Goal: Contribute content

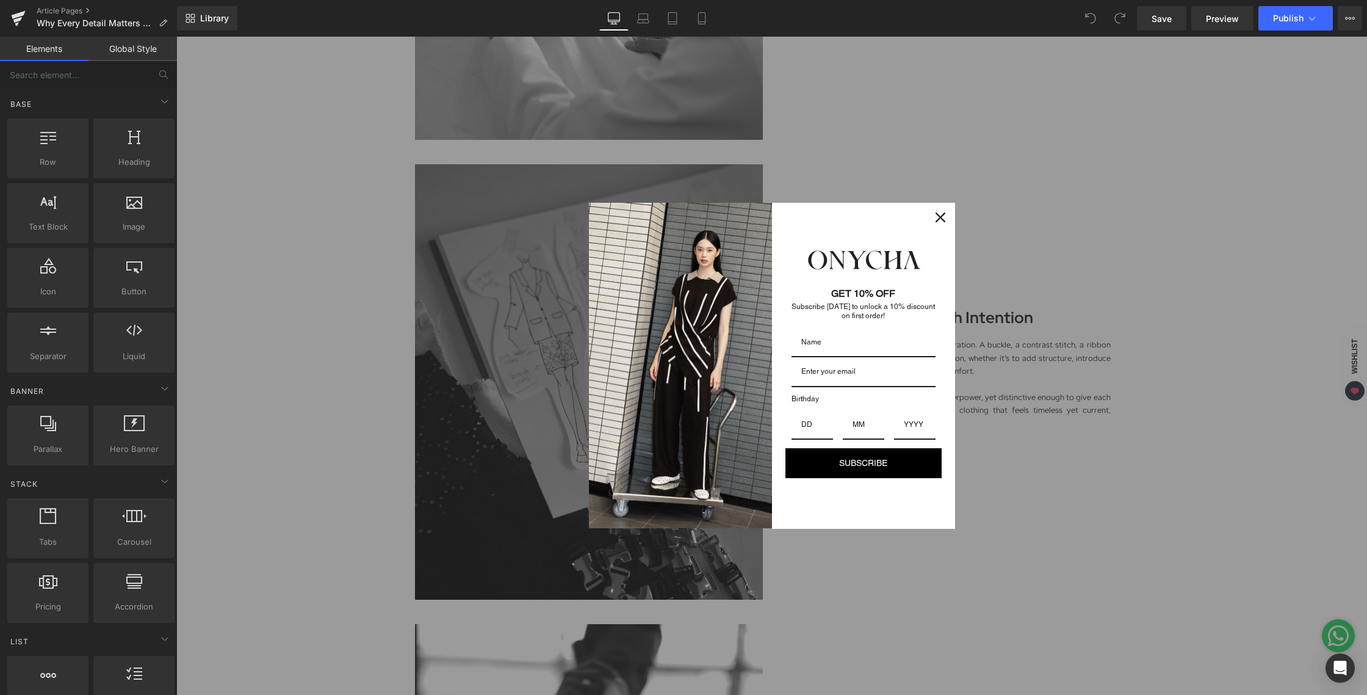
scroll to position [874, 0]
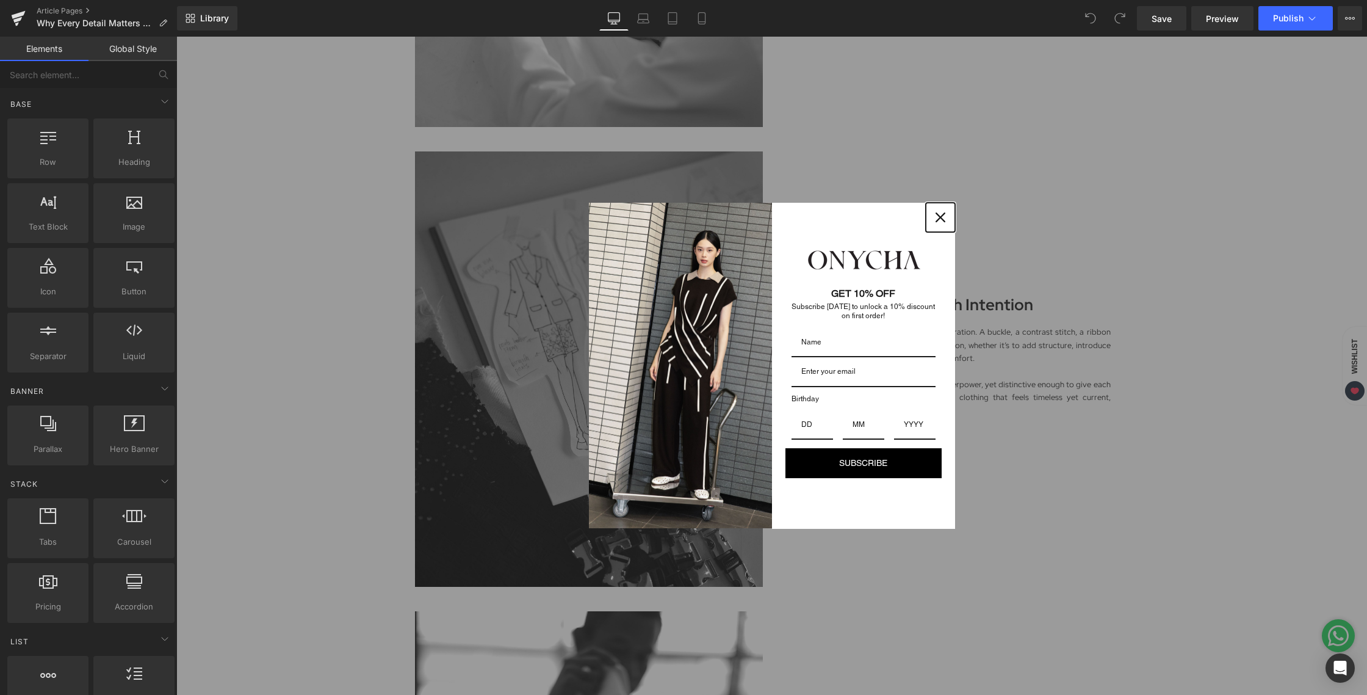
click at [939, 220] on icon "close icon" at bounding box center [941, 217] width 10 height 10
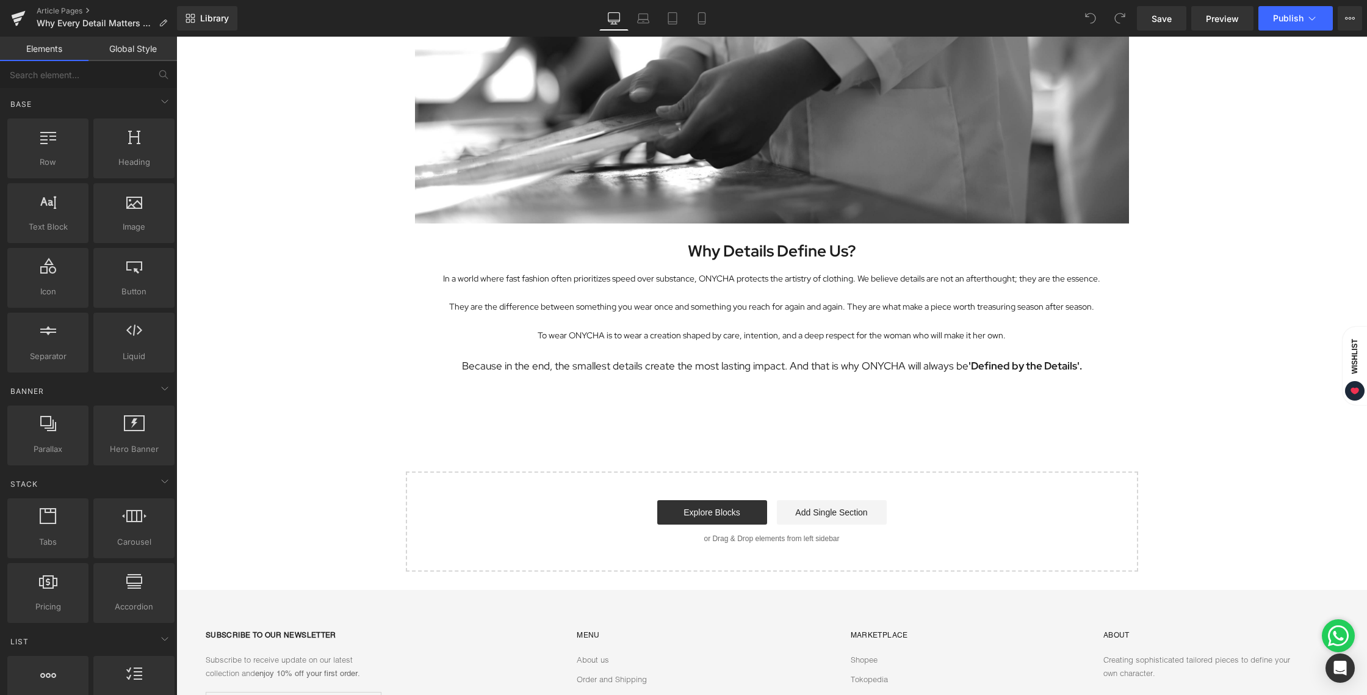
scroll to position [2123, 0]
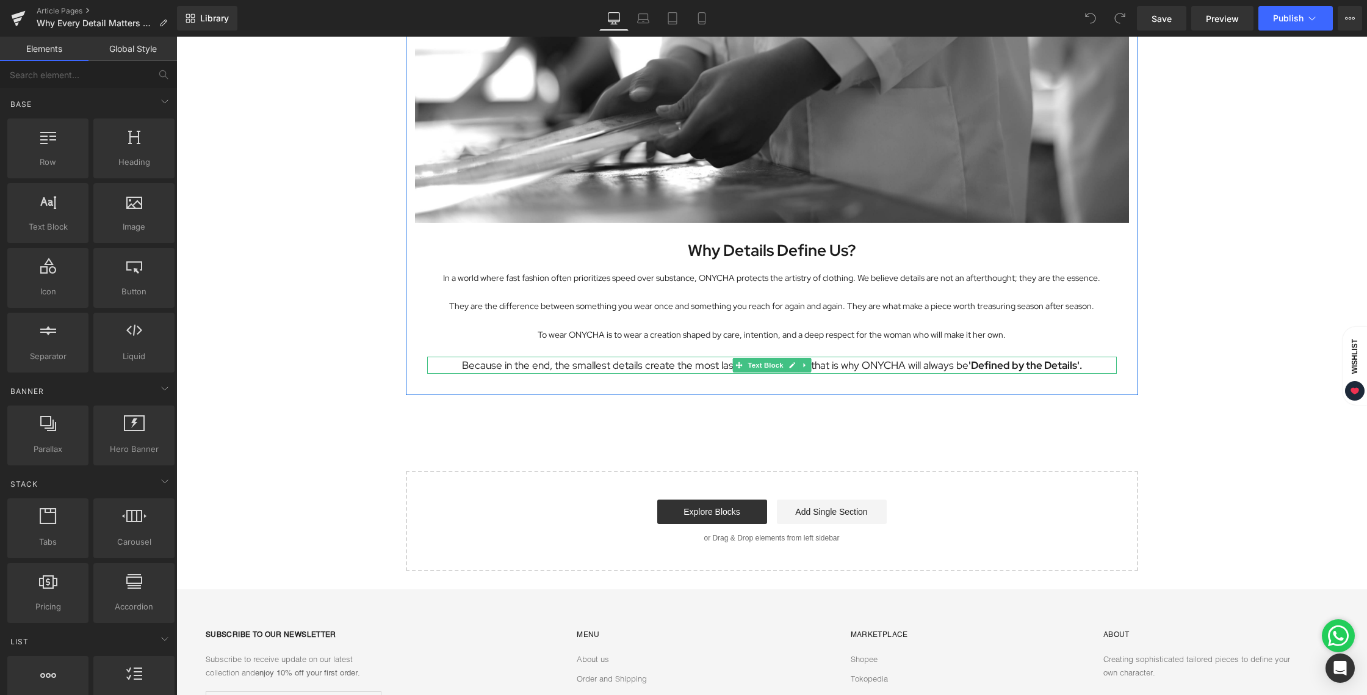
click at [484, 367] on p "Because in the end, the smallest details create the most lasting impact. And th…" at bounding box center [772, 364] width 690 height 17
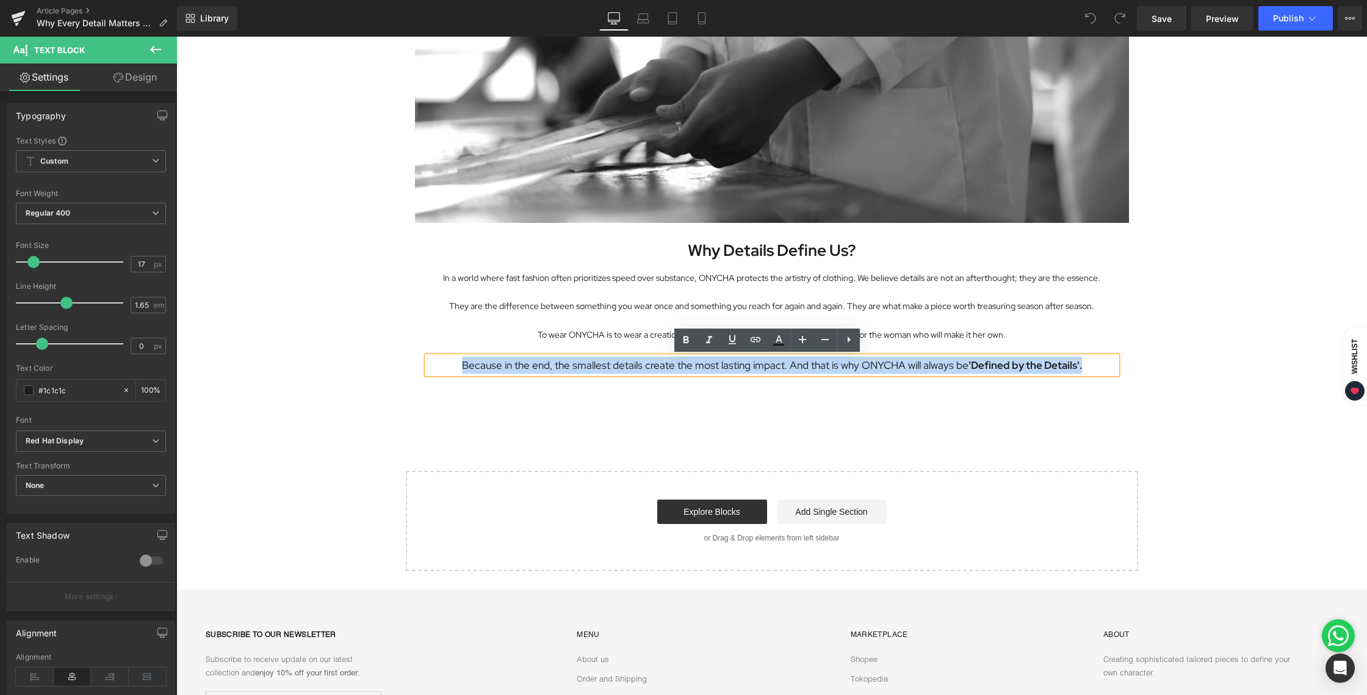
drag, startPoint x: 460, startPoint y: 364, endPoint x: 1091, endPoint y: 369, distance: 631.2
click at [1091, 369] on p "Because in the end, the smallest details create the most lasting impact. And th…" at bounding box center [772, 364] width 690 height 17
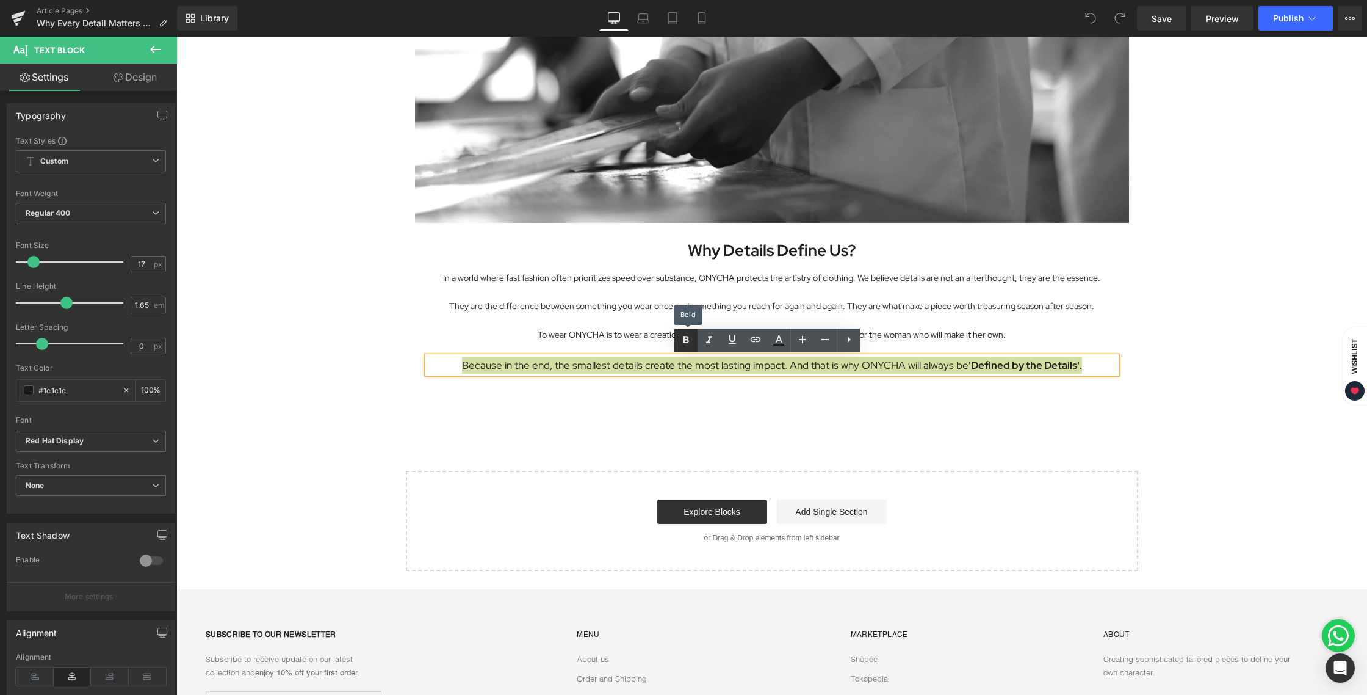
click at [689, 341] on icon at bounding box center [686, 339] width 5 height 7
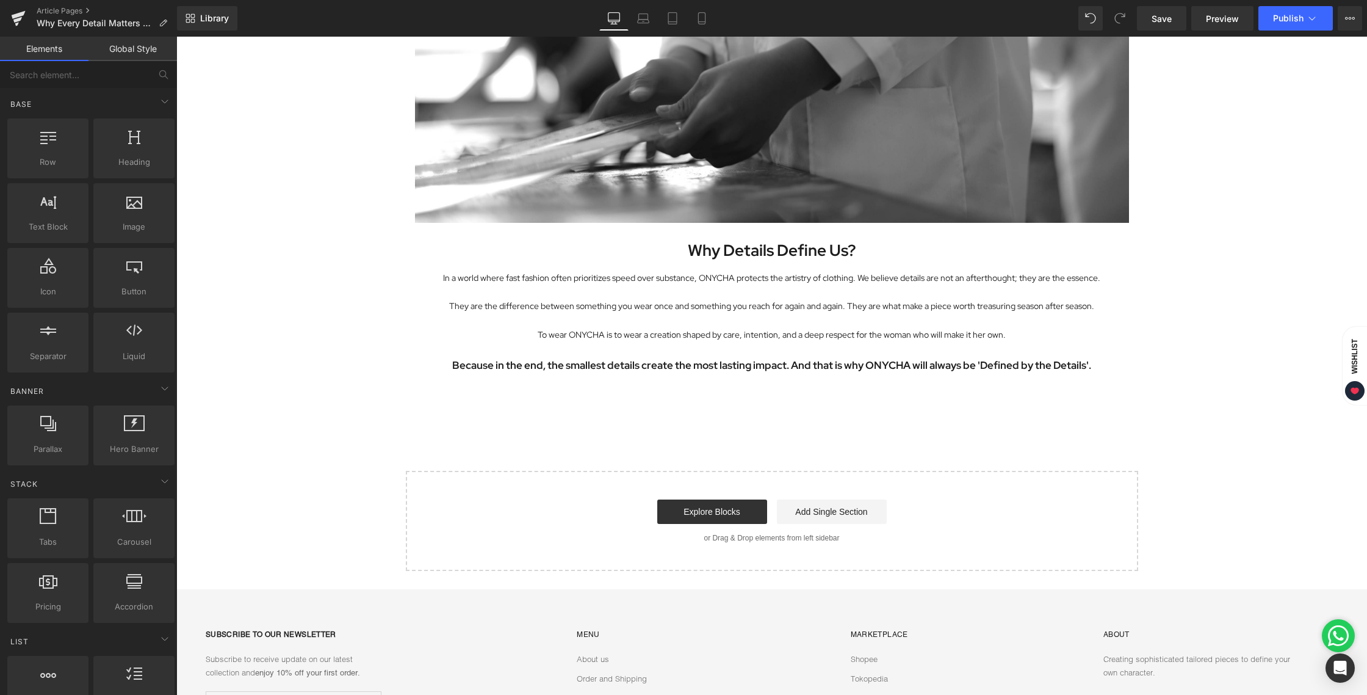
click at [1162, 21] on span "Save" at bounding box center [1162, 18] width 20 height 13
click at [1284, 21] on span "Publish" at bounding box center [1288, 18] width 31 height 10
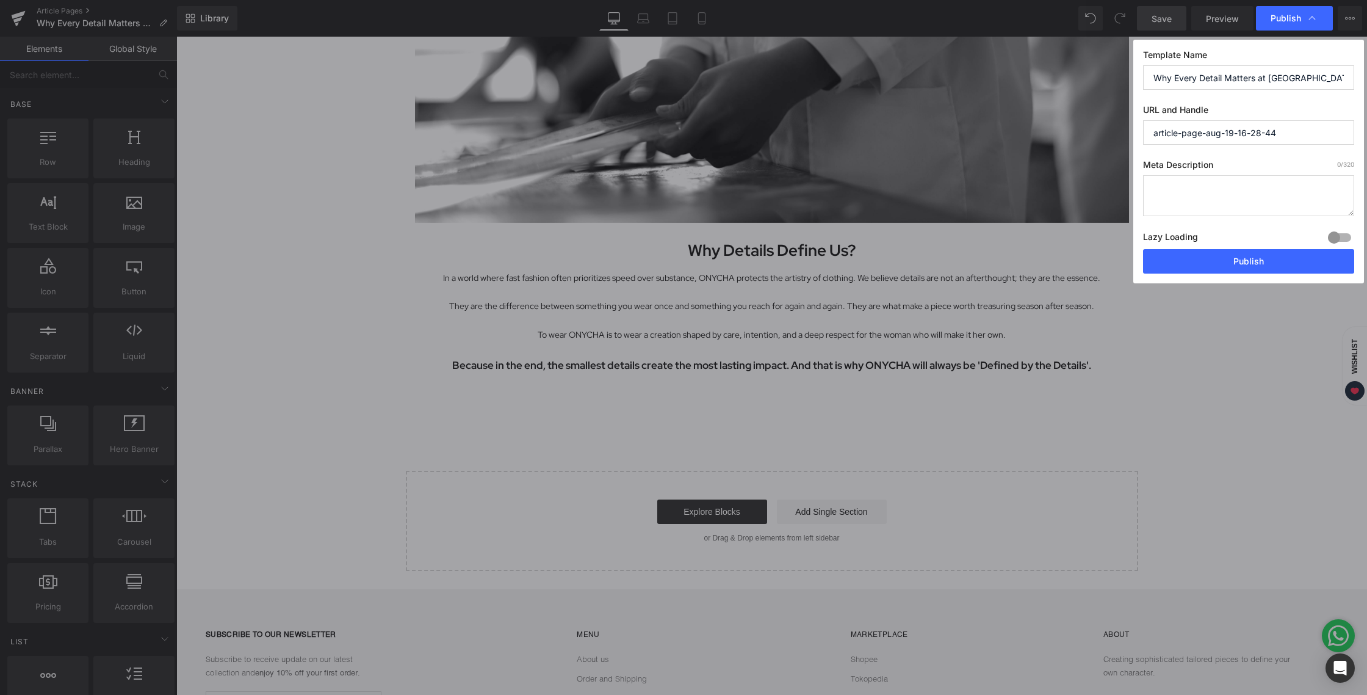
drag, startPoint x: 1317, startPoint y: 79, endPoint x: 1137, endPoint y: 74, distance: 180.1
click at [1137, 74] on div "Template Name Why Every Detail Matters at [GEOGRAPHIC_DATA]? URL and Handle art…" at bounding box center [1248, 162] width 231 height 244
drag, startPoint x: 1282, startPoint y: 129, endPoint x: 1081, endPoint y: 131, distance: 200.8
click at [1081, 131] on div "Publish Template Name Why Every Detail Matters at [GEOGRAPHIC_DATA]? URL and Ha…" at bounding box center [683, 347] width 1367 height 695
paste input "Why Every Detail Matters at [GEOGRAPHIC_DATA]?"
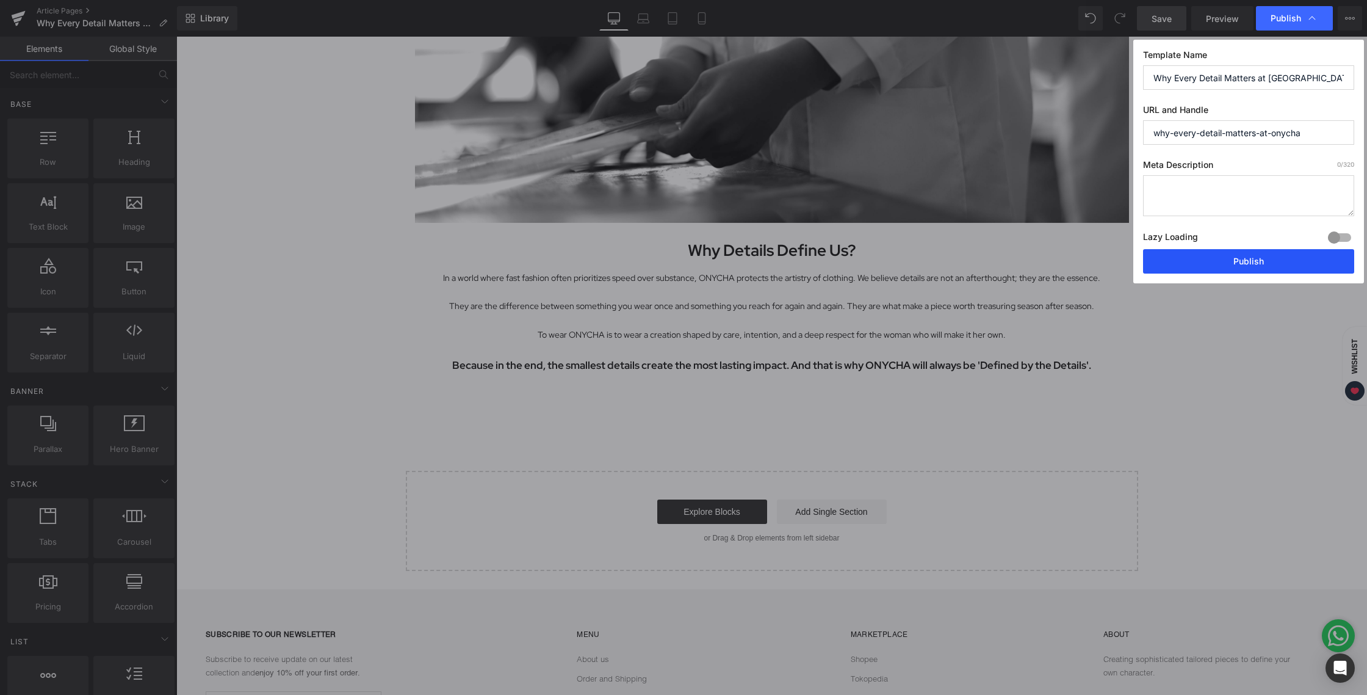
type input "why-every-detail-matters-at-onycha"
click at [1226, 262] on button "Publish" at bounding box center [1248, 261] width 211 height 24
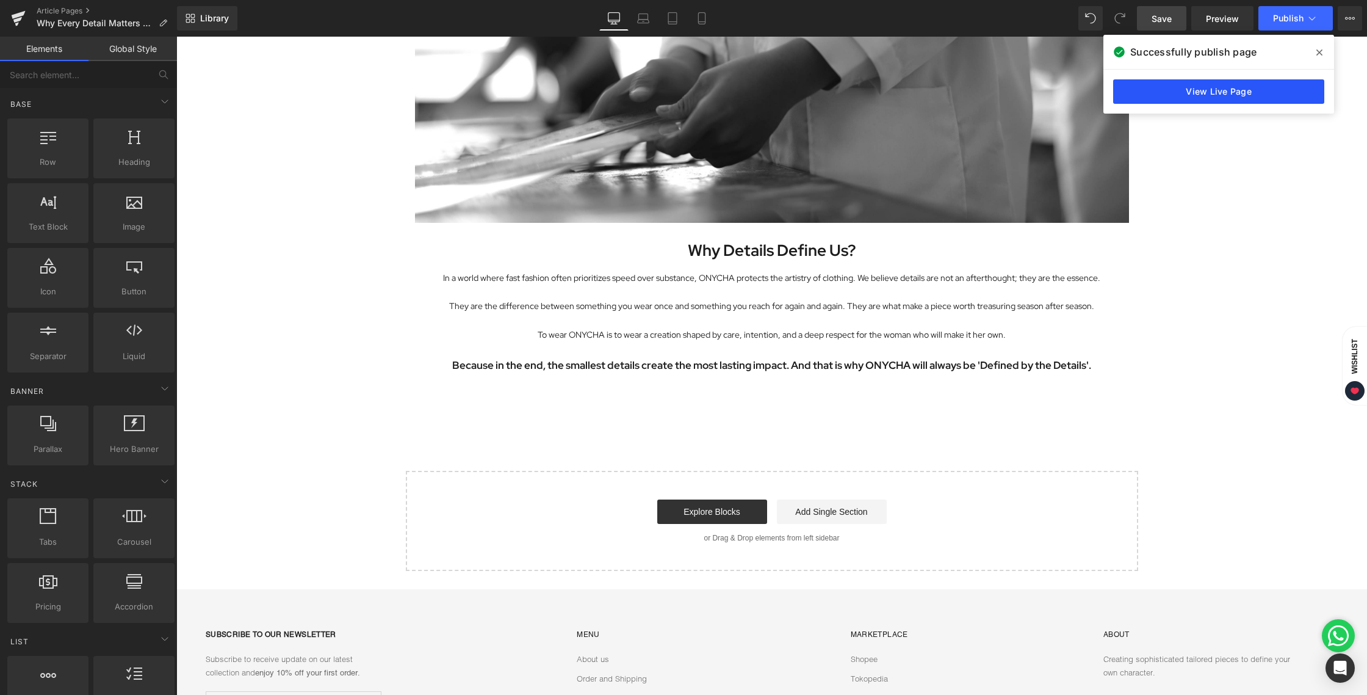
click at [1193, 87] on link "View Live Page" at bounding box center [1218, 91] width 211 height 24
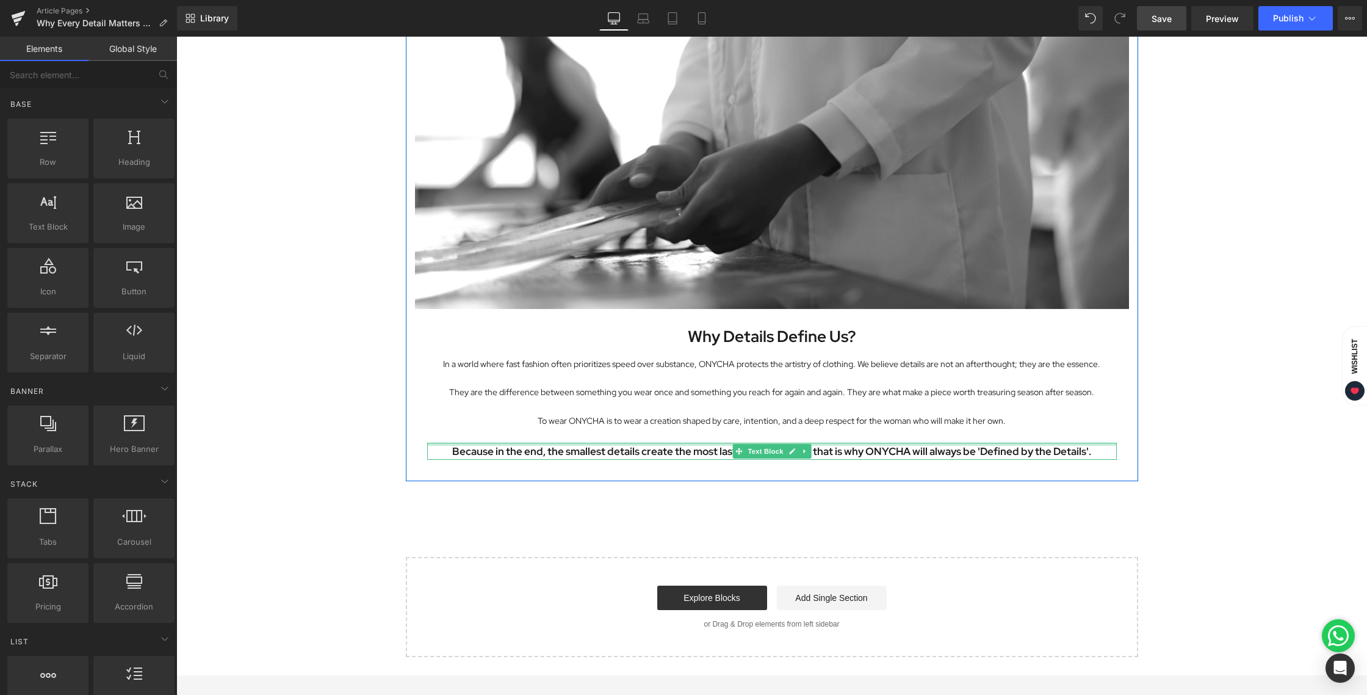
scroll to position [2037, 0]
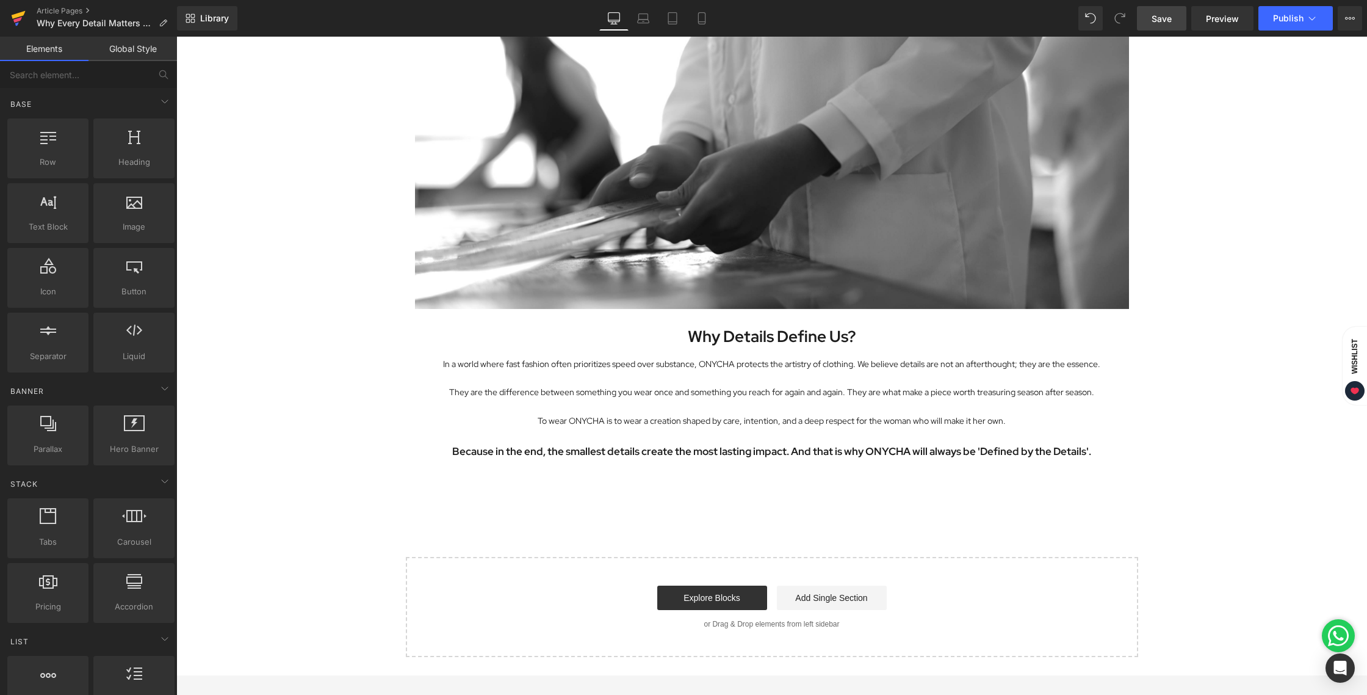
click at [14, 12] on icon at bounding box center [18, 18] width 15 height 31
